Goal: Navigation & Orientation: Find specific page/section

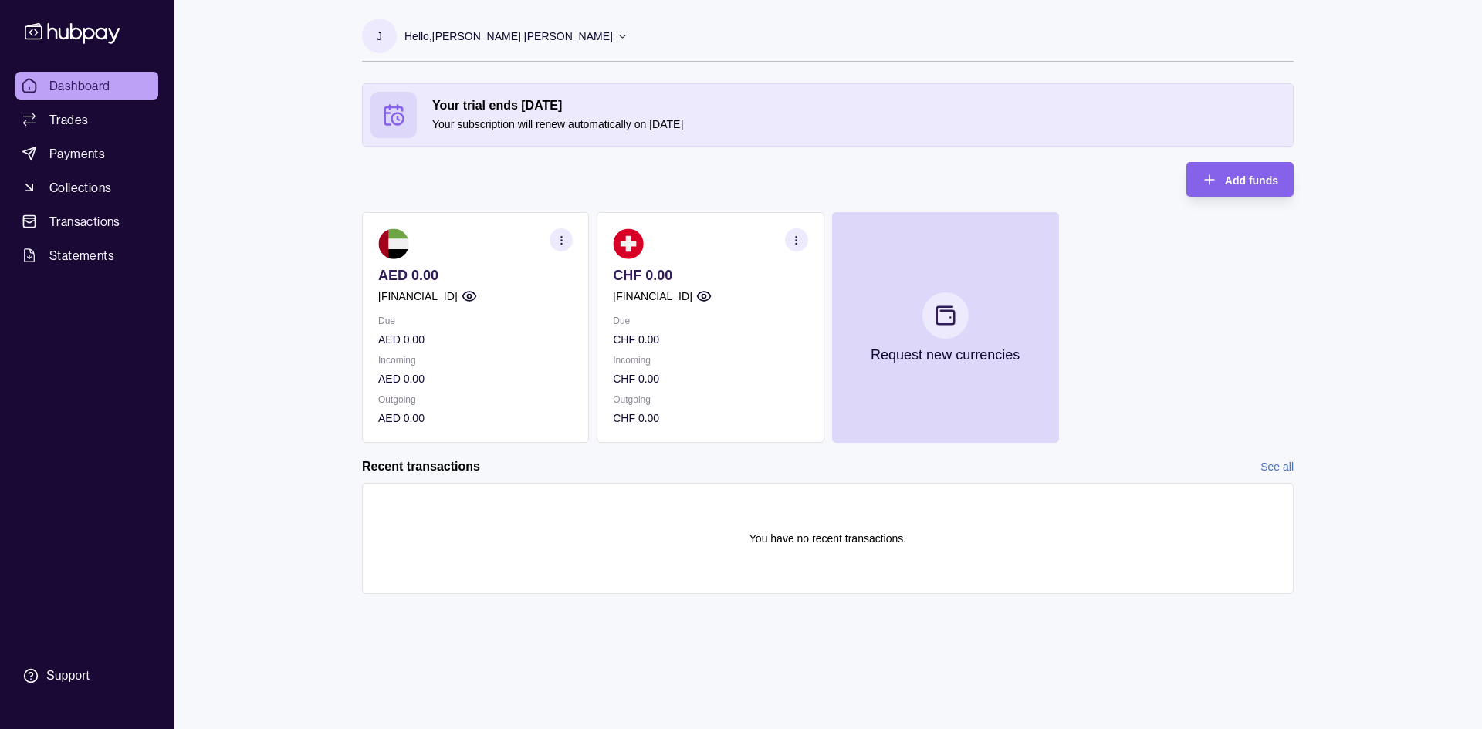
click at [711, 292] on icon "button" at bounding box center [704, 296] width 13 height 9
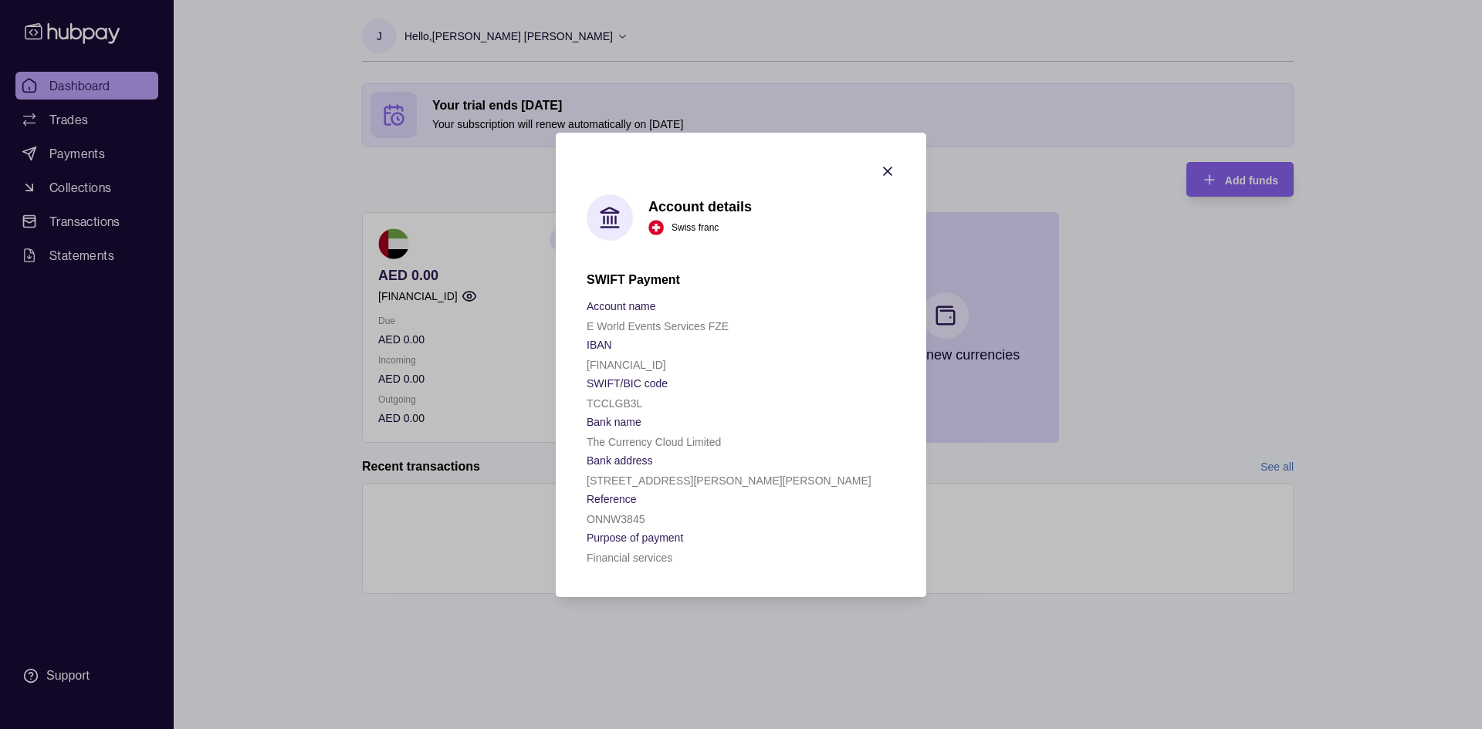
drag, startPoint x: 587, startPoint y: 364, endPoint x: 743, endPoint y: 362, distance: 156.7
click at [743, 362] on div "[FINANCIAL_ID]" at bounding box center [741, 364] width 309 height 19
copy p "[FINANCIAL_ID]"
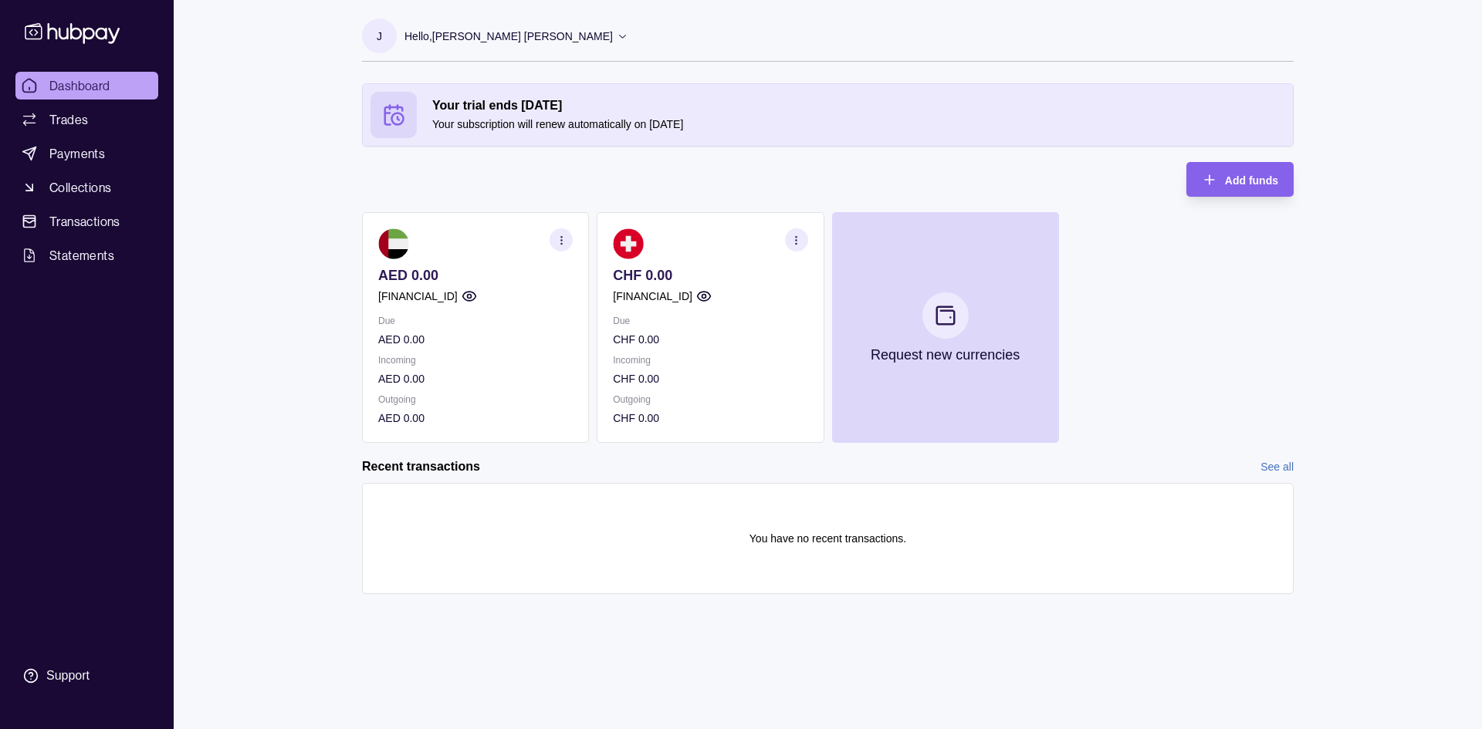
click at [705, 297] on circle "button" at bounding box center [704, 297] width 4 height 4
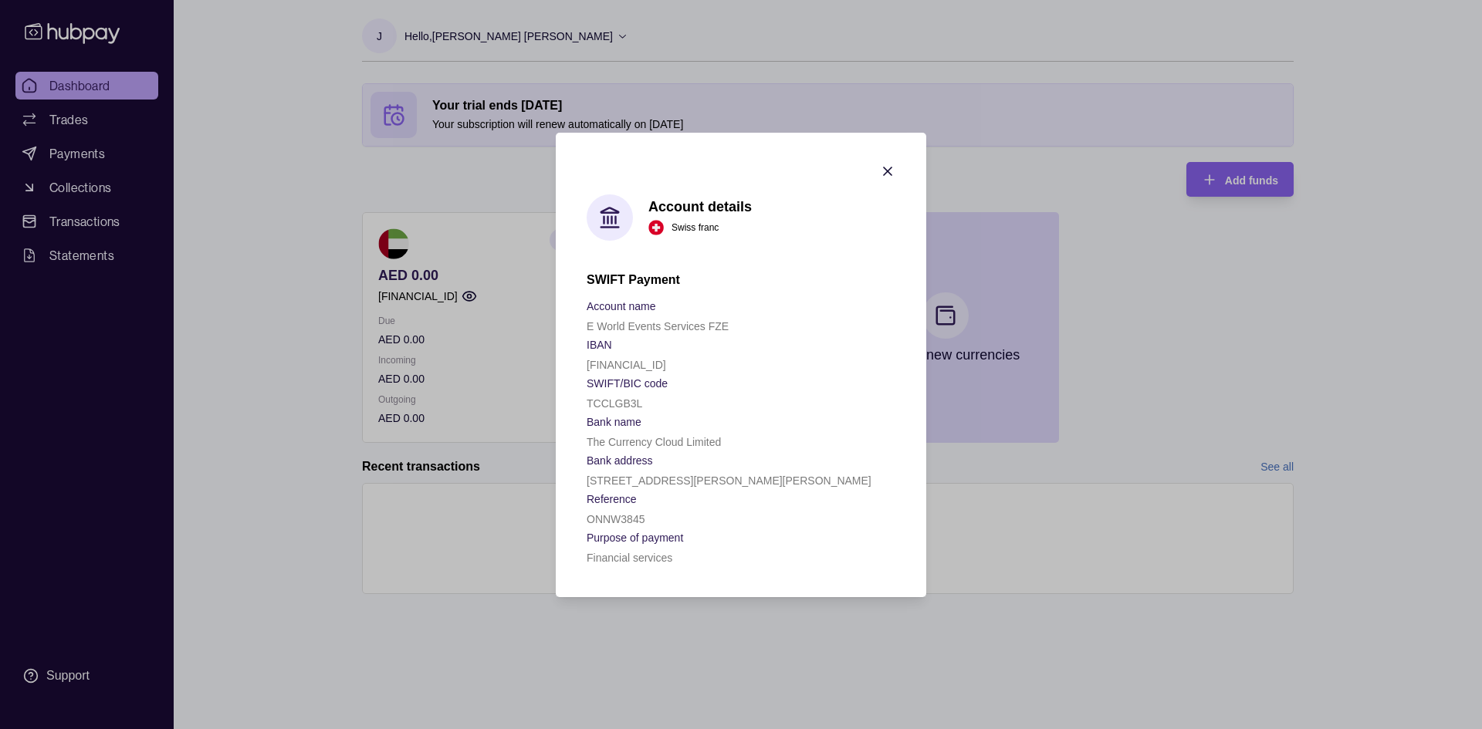
click at [887, 168] on icon "button" at bounding box center [887, 171] width 15 height 15
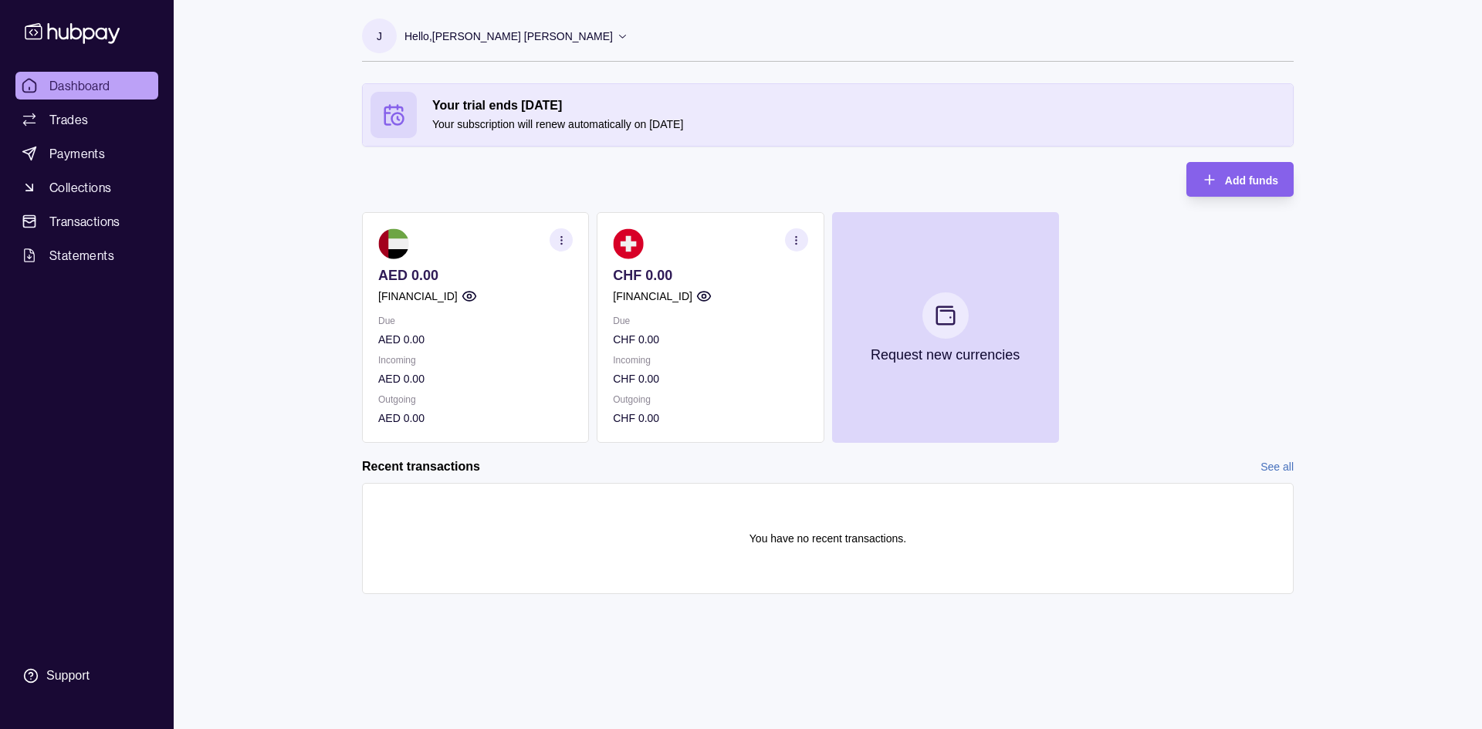
click at [690, 381] on p "CHF 0.00" at bounding box center [710, 378] width 194 height 17
click at [93, 83] on span "Dashboard" at bounding box center [79, 85] width 61 height 19
click at [93, 81] on span "Dashboard" at bounding box center [79, 85] width 61 height 19
click at [698, 339] on section "CHF 0.00 GB58TCCL04140425408095 Due CHF 0.00 Incoming CHF 0.00 Outgoing CHF 0.00" at bounding box center [710, 327] width 227 height 231
click at [658, 378] on p "CHF 0.00" at bounding box center [710, 378] width 194 height 17
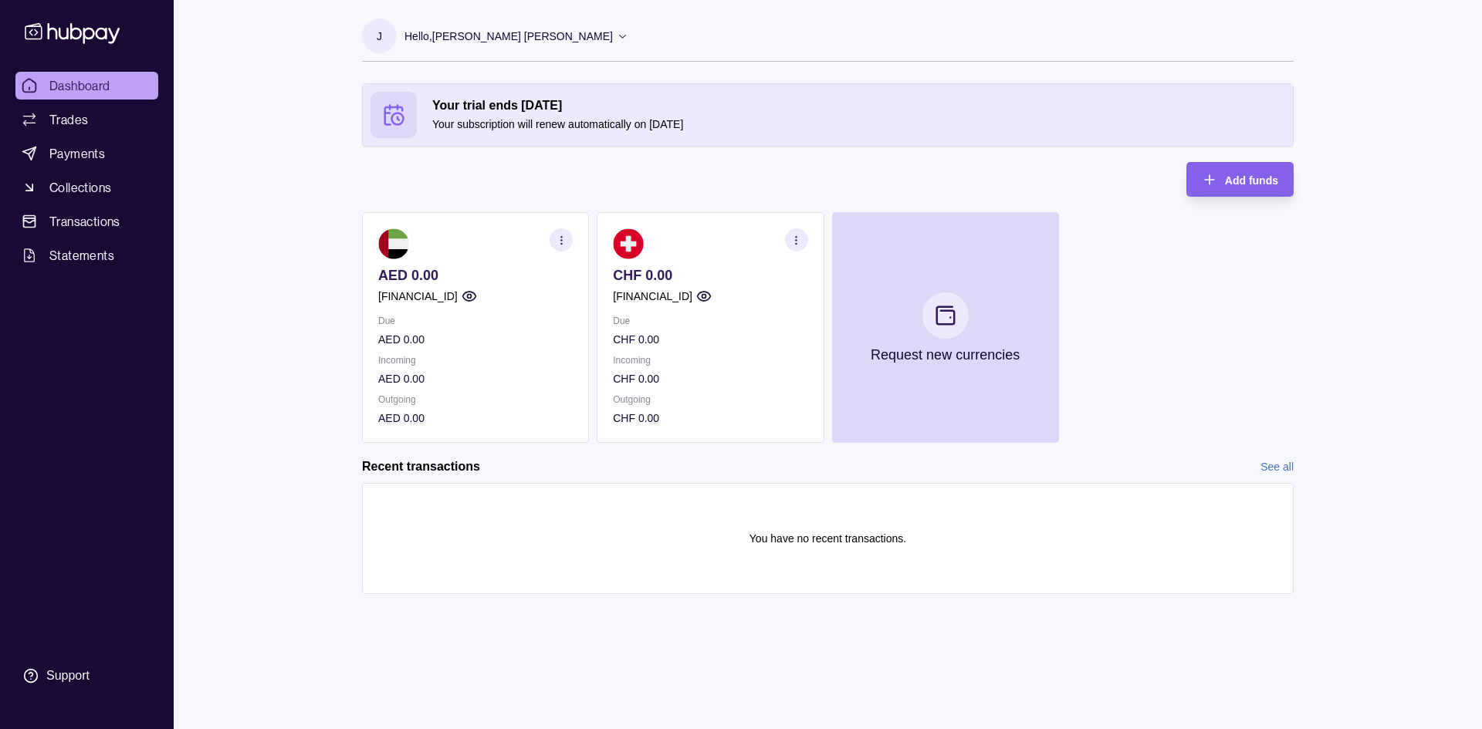
click at [639, 421] on p "CHF 0.00" at bounding box center [710, 418] width 194 height 17
click at [79, 226] on span "Transactions" at bounding box center [84, 221] width 71 height 19
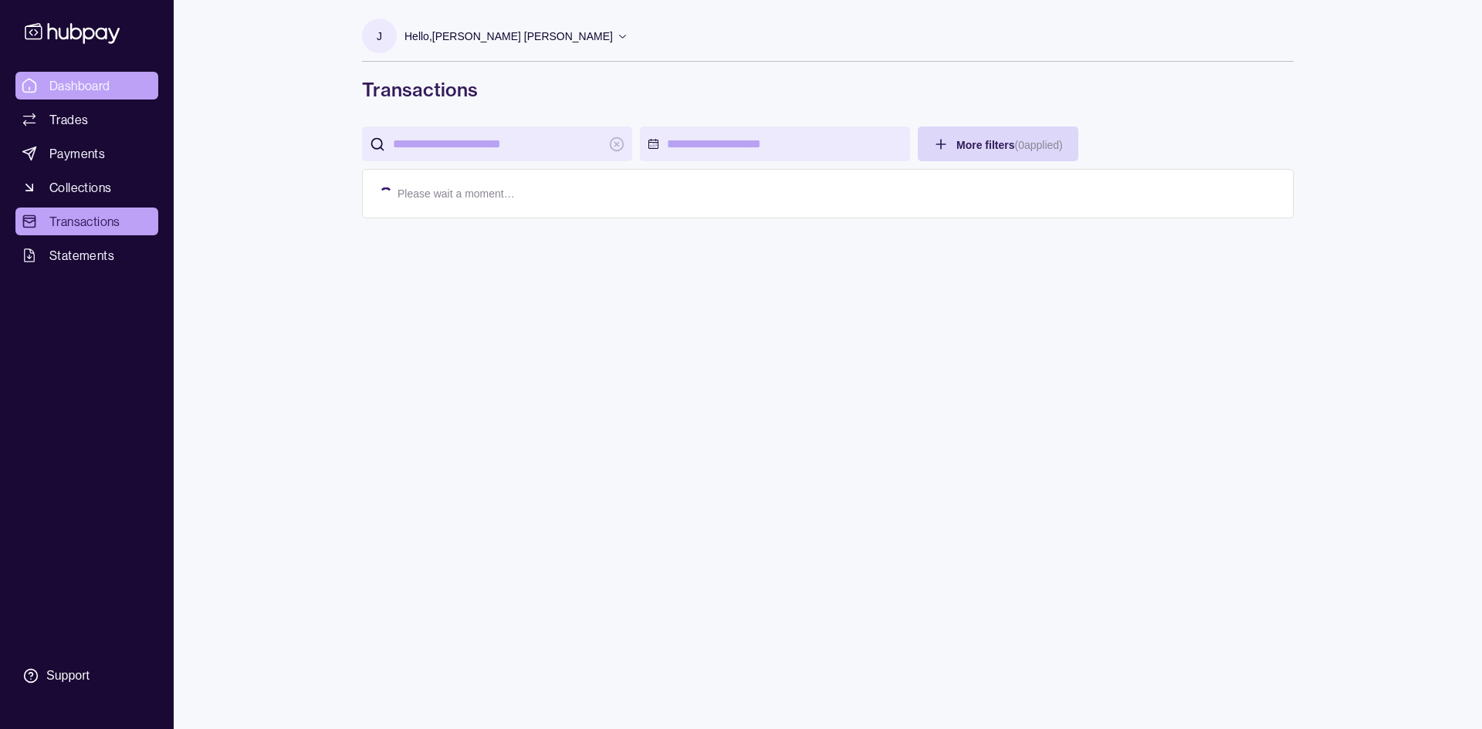
click at [95, 81] on span "Dashboard" at bounding box center [79, 85] width 61 height 19
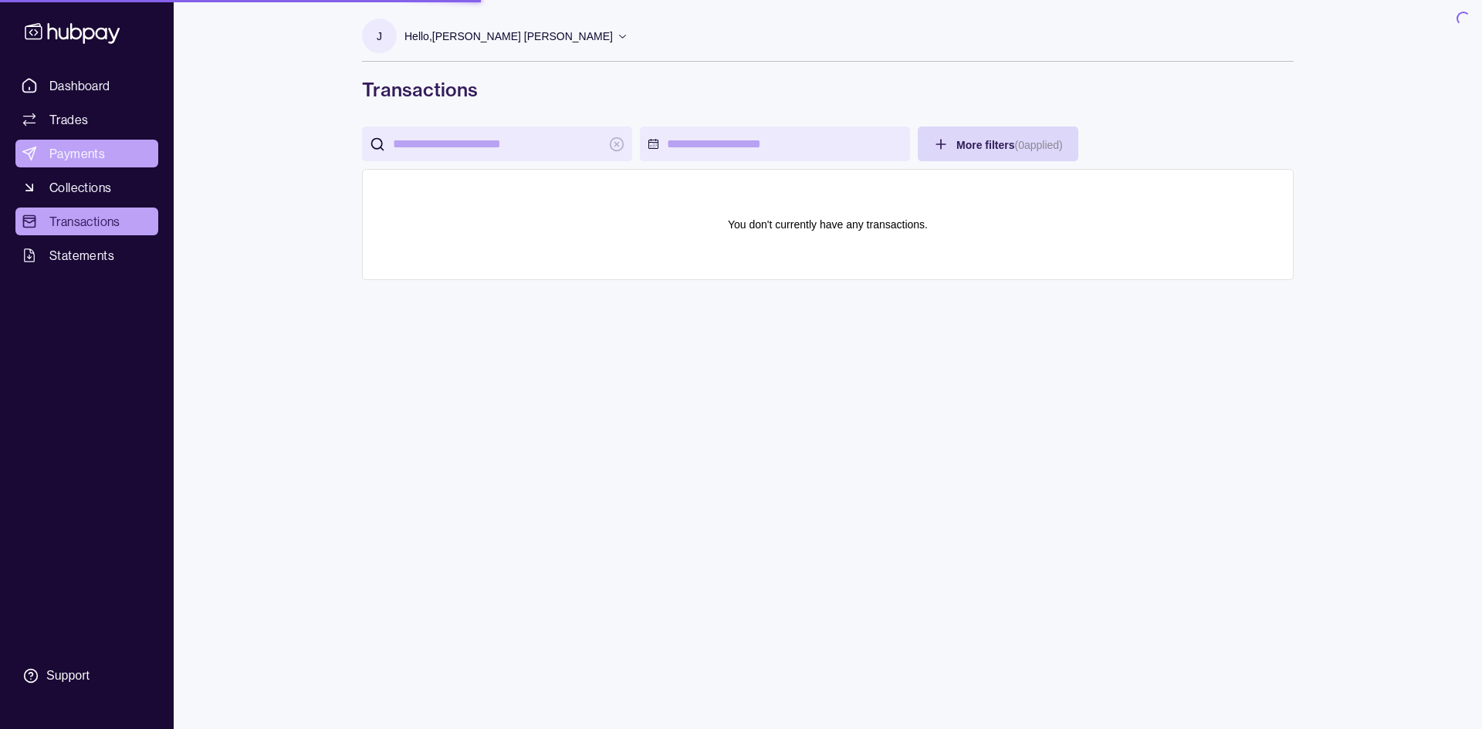
click at [87, 154] on span "Payments" at bounding box center [77, 153] width 56 height 19
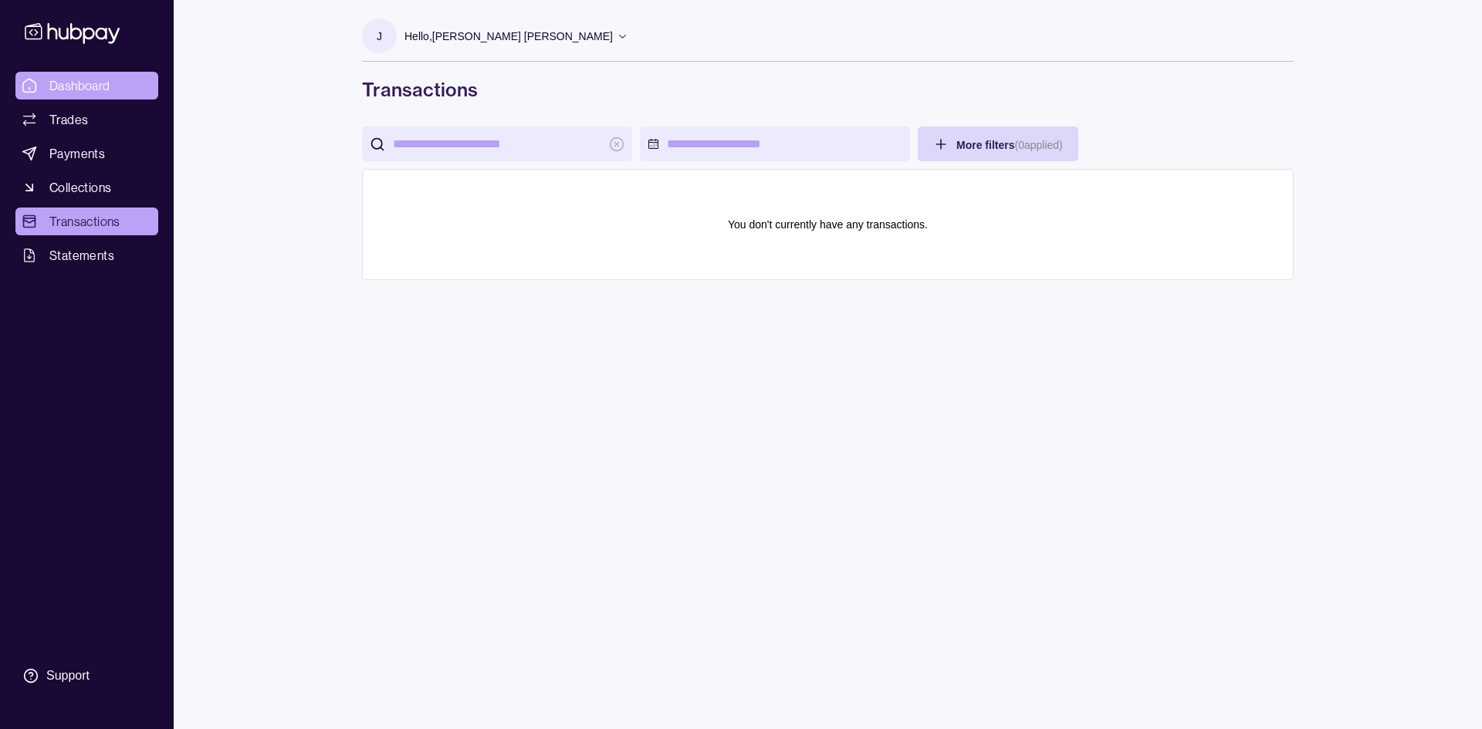
click at [73, 84] on span "Dashboard" at bounding box center [79, 85] width 61 height 19
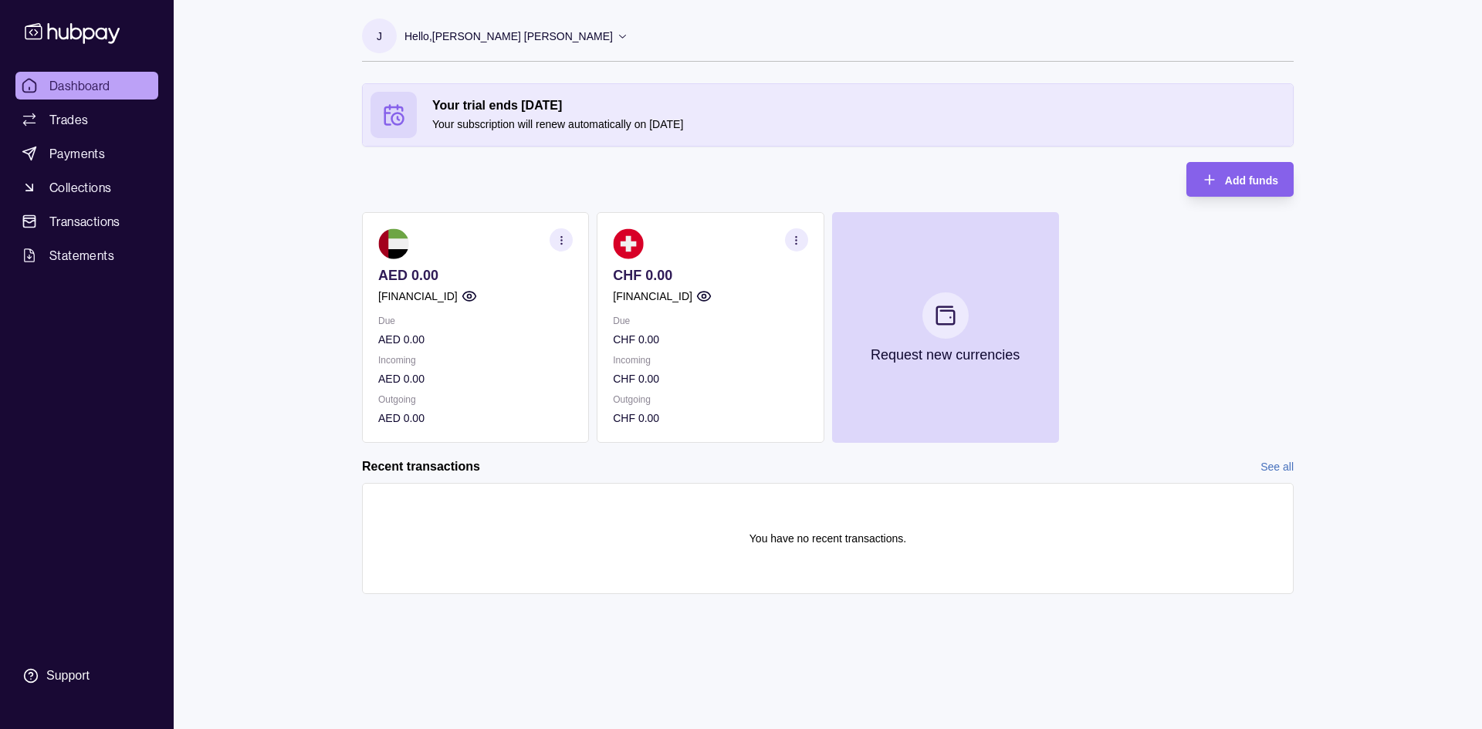
click at [183, 382] on div "Dashboard Trades Payments Collections Transactions Statements Support J Hello, …" at bounding box center [741, 364] width 1482 height 729
click at [661, 361] on p "Incoming" at bounding box center [710, 360] width 194 height 17
click at [712, 290] on icon "button" at bounding box center [703, 296] width 15 height 15
